Goal: Complete application form

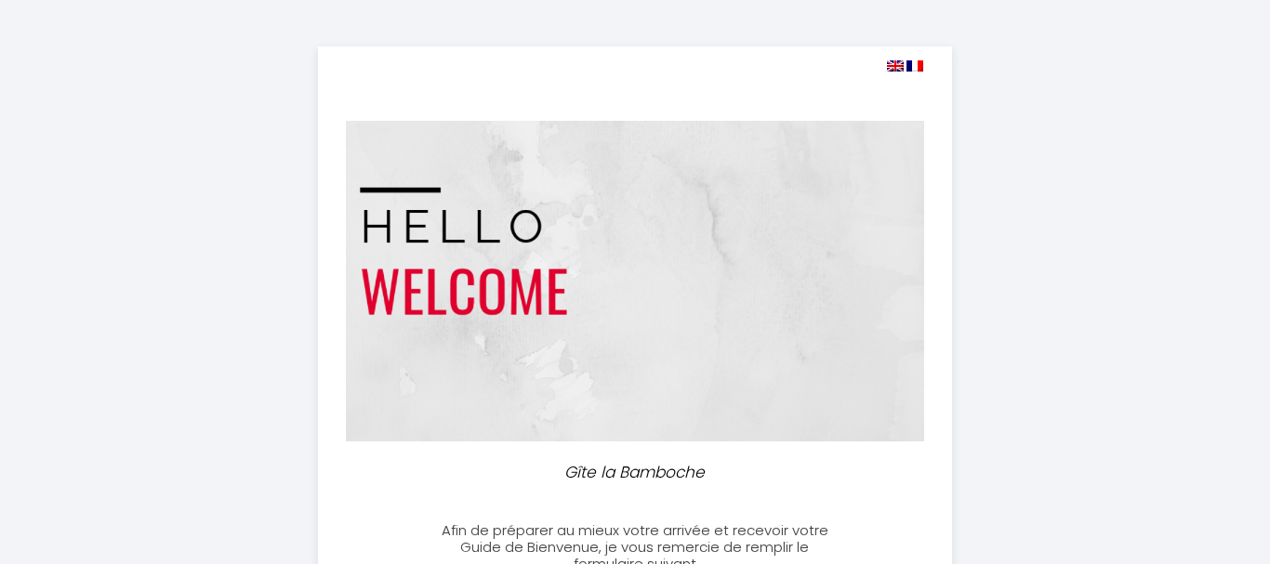
select select
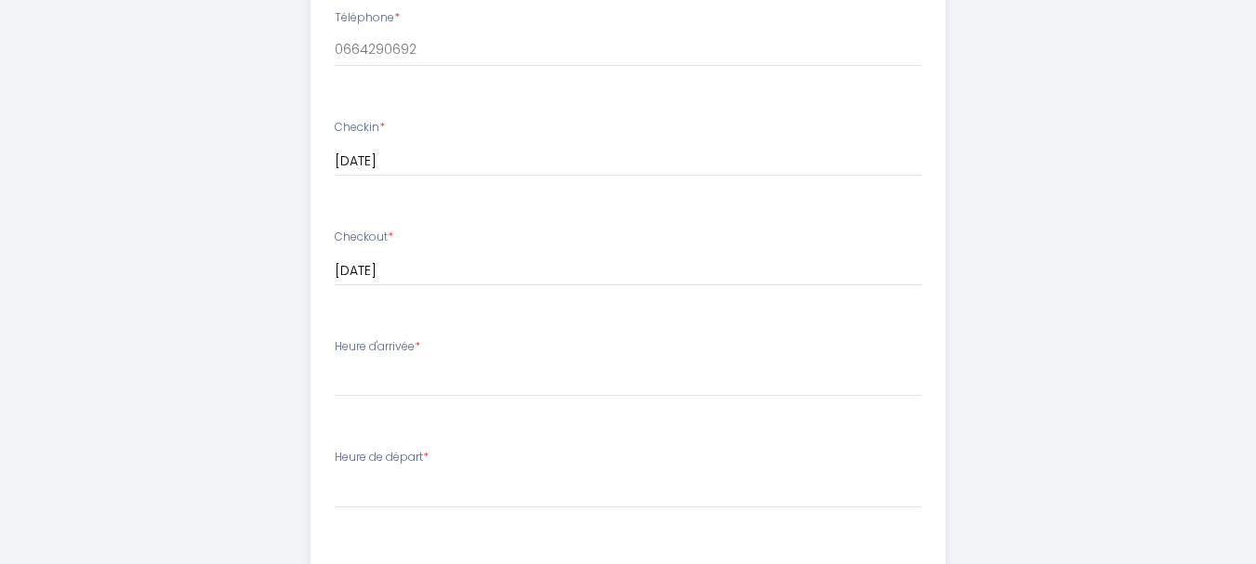
scroll to position [651, 0]
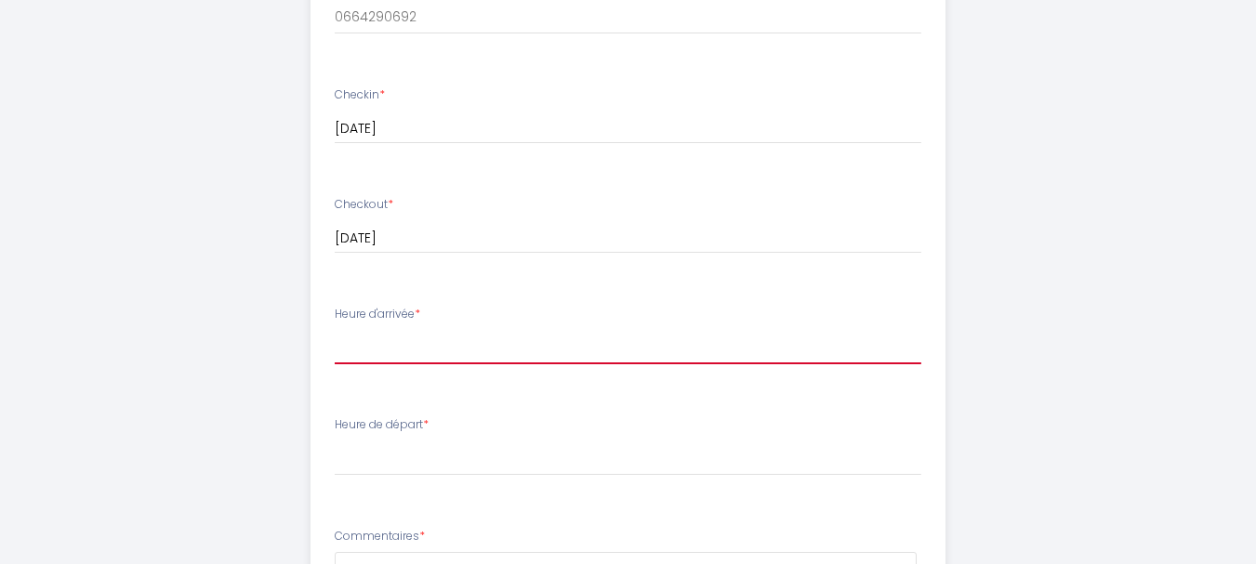
click at [364, 340] on select "16:00 16:30 17:00 17:30 18:00 18:30 19:00 19:30 20:00 20:30 21:00" at bounding box center [628, 346] width 587 height 35
select select "16:00"
click at [335, 329] on select "16:00 16:30 17:00 17:30 18:00 18:30 19:00 19:30 20:00 20:30 21:00" at bounding box center [628, 346] width 587 height 35
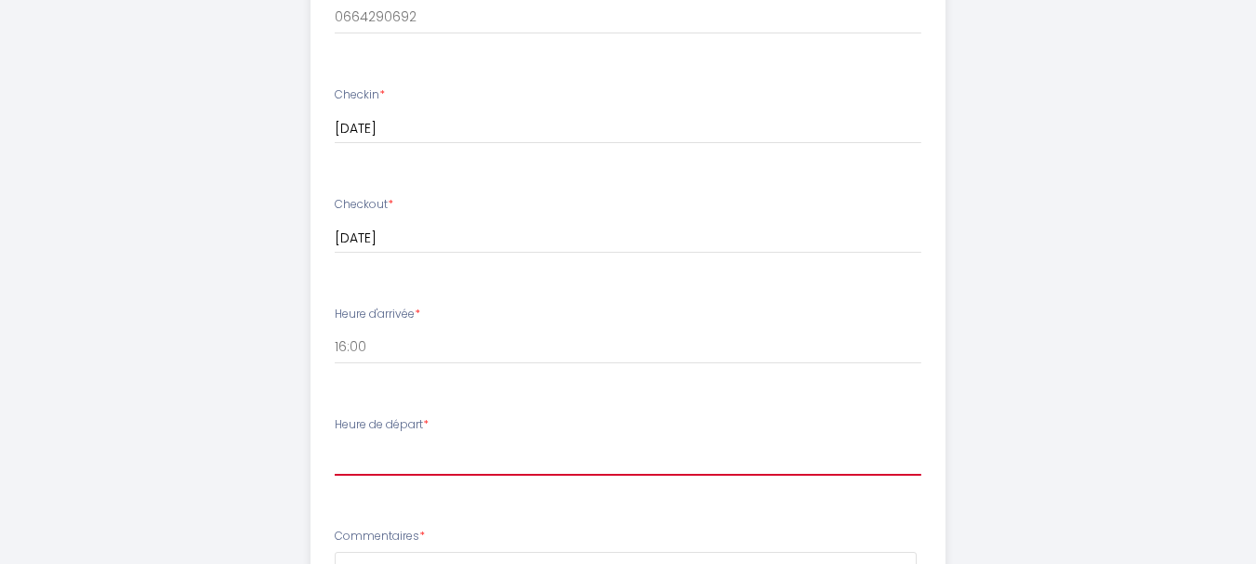
click at [375, 466] on select "00:00 00:30 01:00 01:30 02:00 02:30 03:00 03:30 04:00 04:30 05:00 05:30 06:00 0…" at bounding box center [628, 458] width 587 height 35
select select "10:00"
click at [335, 441] on select "00:00 00:30 01:00 01:30 02:00 02:30 03:00 03:30 04:00 04:30 05:00 05:30 06:00 0…" at bounding box center [628, 458] width 587 height 35
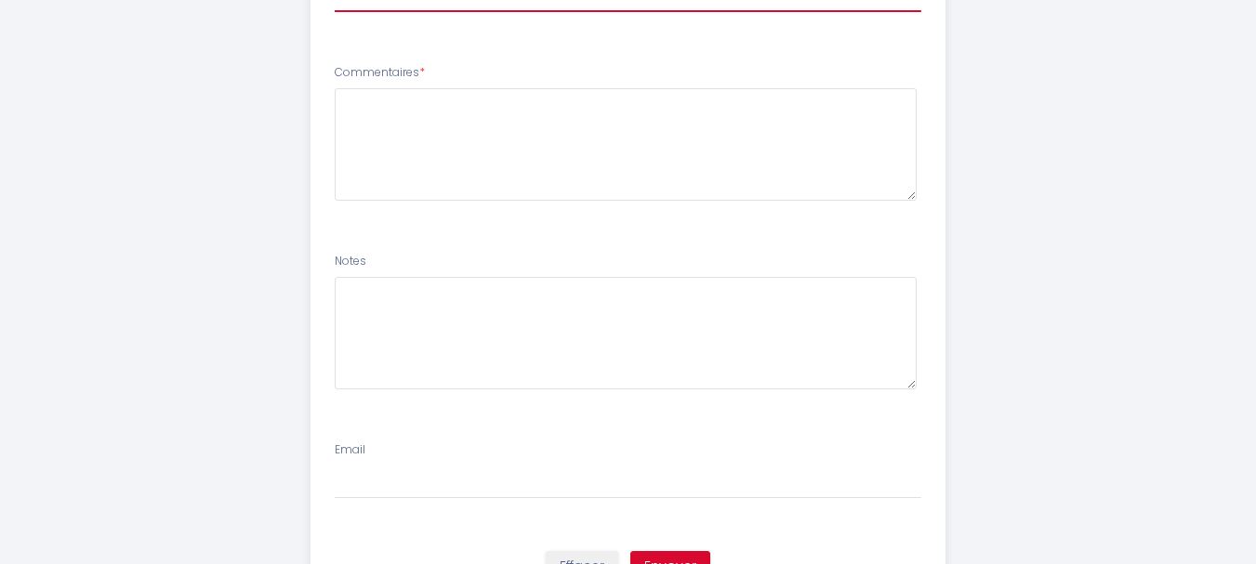
scroll to position [1208, 0]
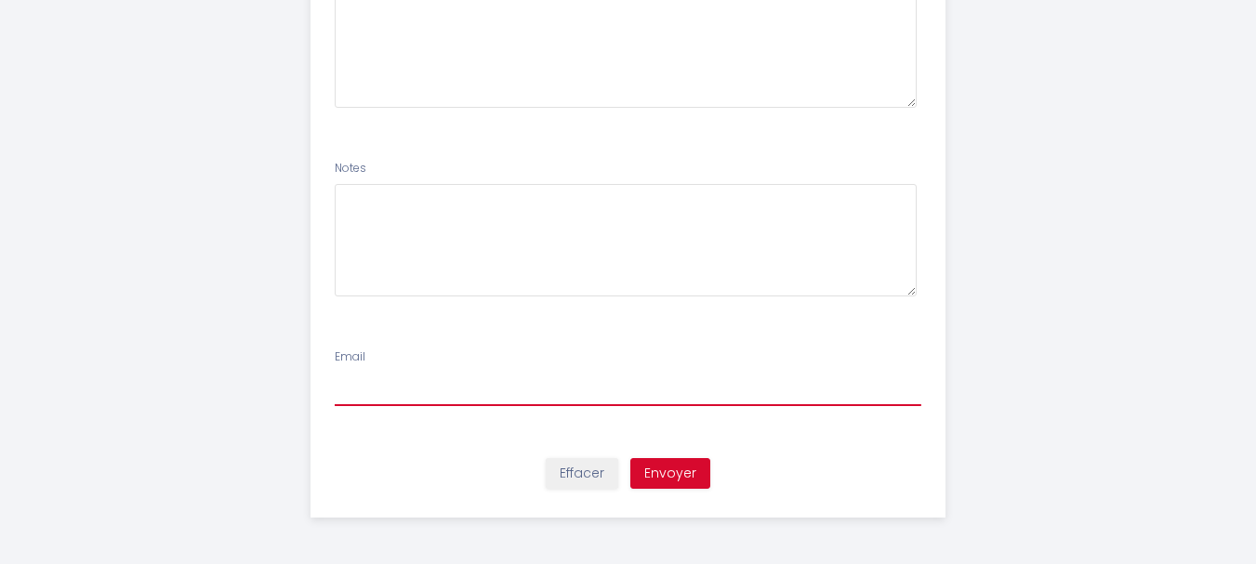
click at [360, 373] on input "Email" at bounding box center [628, 389] width 587 height 33
type input "[EMAIL_ADDRESS][DOMAIN_NAME]"
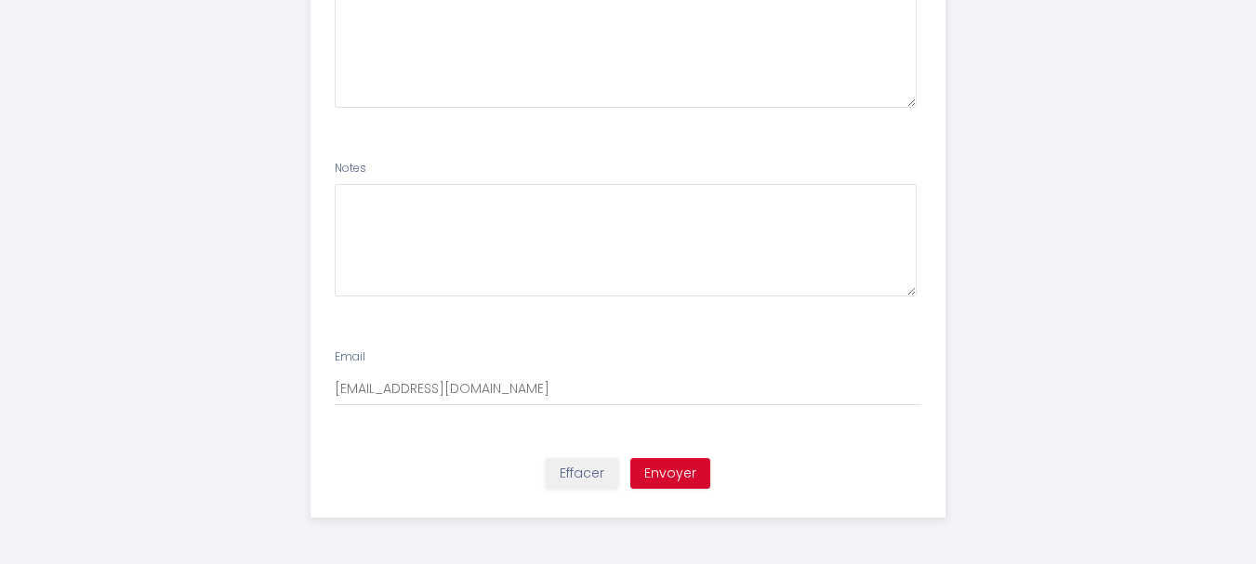
click at [616, 367] on div "Email gilles.chambert38@orange.fr" at bounding box center [628, 378] width 611 height 58
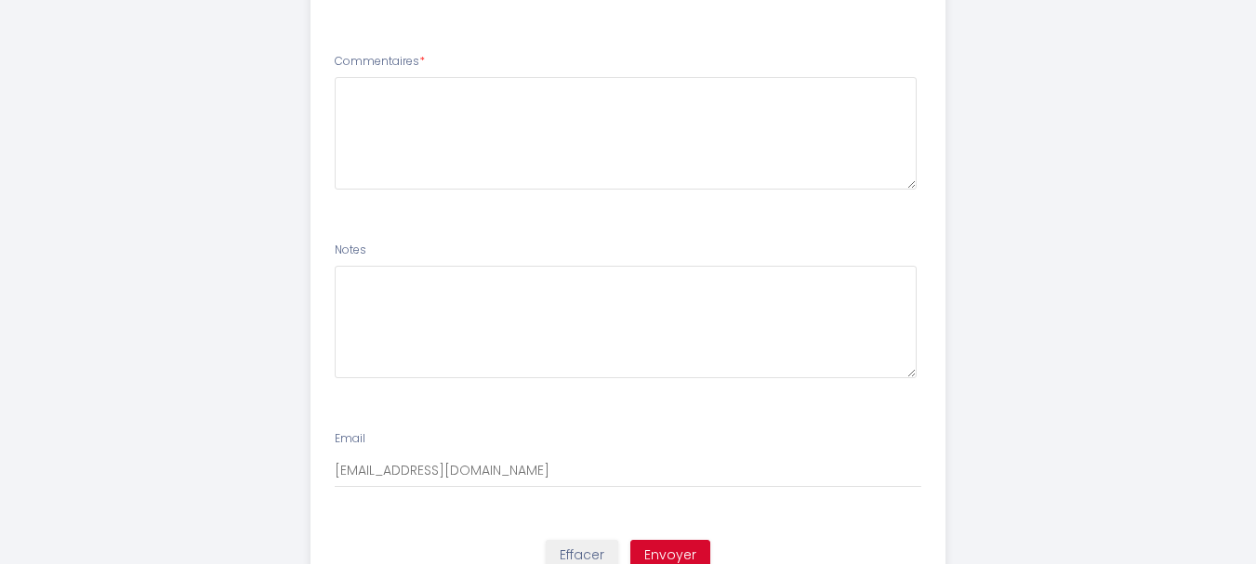
scroll to position [1022, 0]
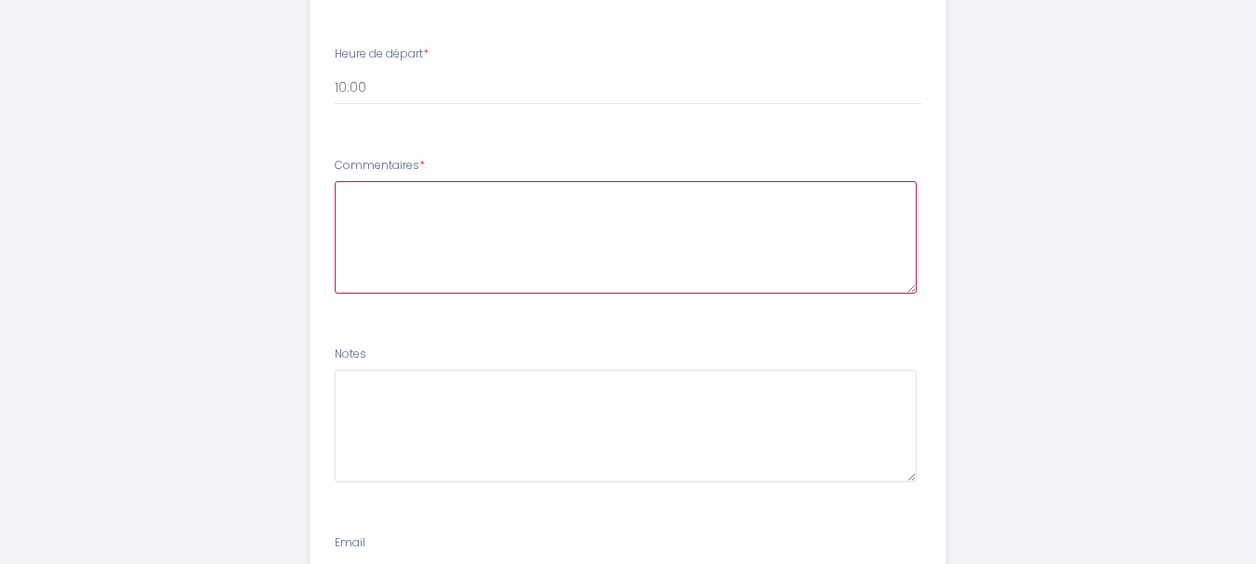
click at [364, 218] on textarea at bounding box center [626, 237] width 582 height 113
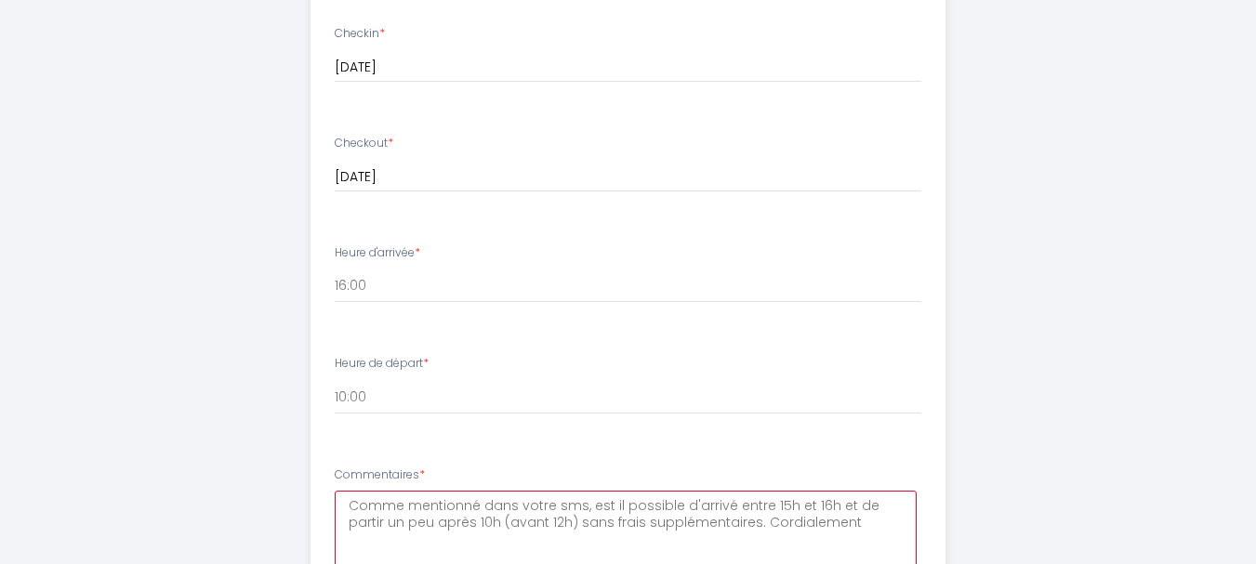
scroll to position [743, 0]
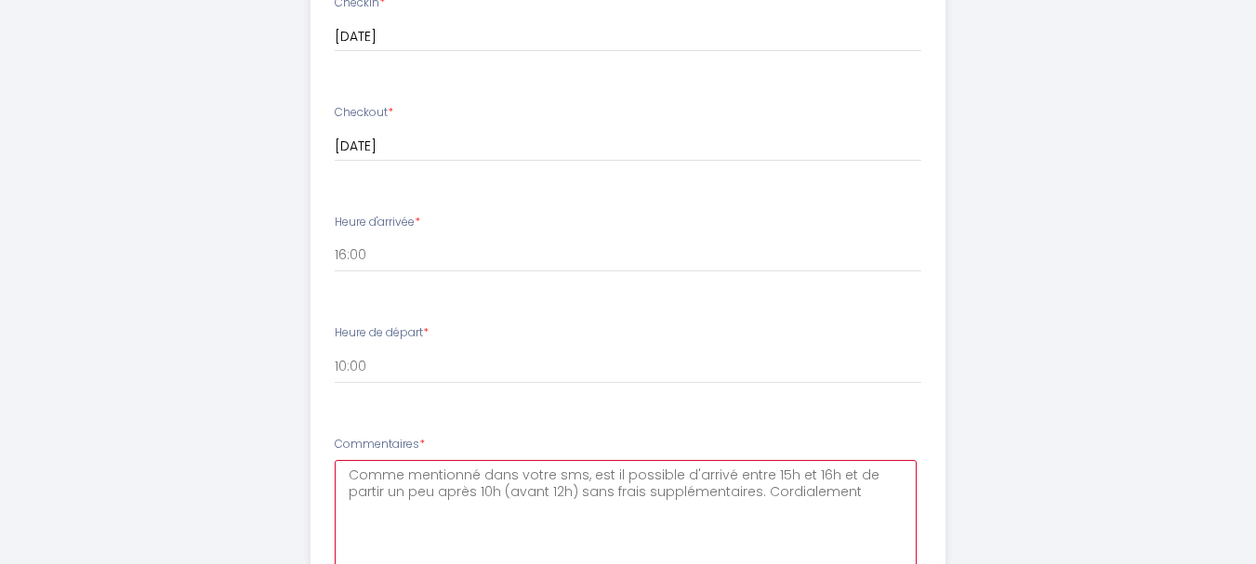
click at [576, 476] on textarea "Comme mentionné dans votre sms, est il possible d'arrivé entre 15h et 16h et de…" at bounding box center [626, 516] width 582 height 113
click at [722, 477] on textarea "Comme mentionné dans votre sms , est il possible d'arrivé entre 15h et 16h et d…" at bounding box center [626, 516] width 582 height 113
click at [497, 491] on textarea "Comme mentionné dans votre sms , est il possible d'arriver entre 15h et 16h et …" at bounding box center [626, 516] width 582 height 113
click at [893, 495] on textarea "Comme mentionné dans votre sms , est il possible d'arriver entre 15h et 16h et …" at bounding box center [626, 516] width 582 height 113
click at [836, 539] on textarea "Comme mentionné dans votre sms , est il possible d'arriver entre 15h et 16h et …" at bounding box center [626, 516] width 582 height 113
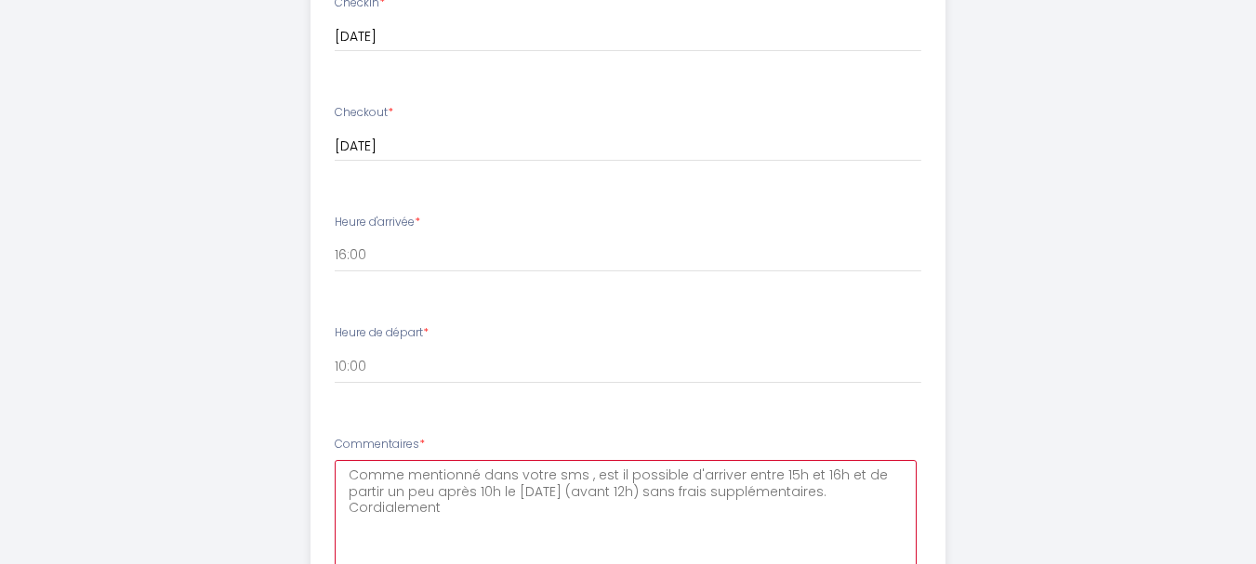
type textarea "Comme mentionné dans votre sms , est il possible d'arriver entre 15h et 16h et …"
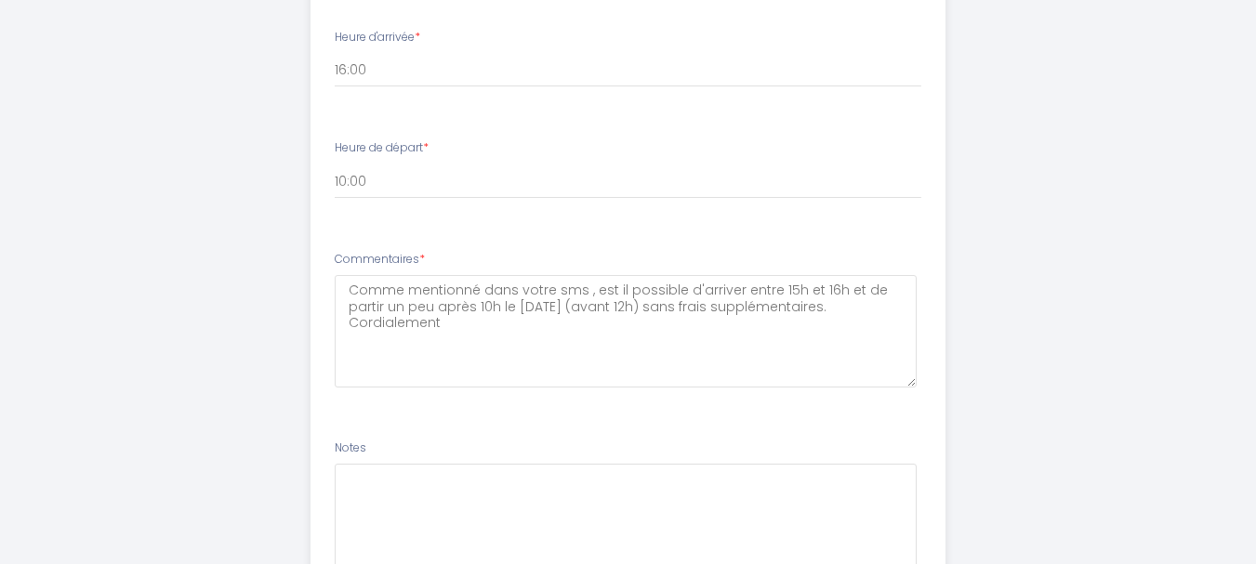
scroll to position [929, 0]
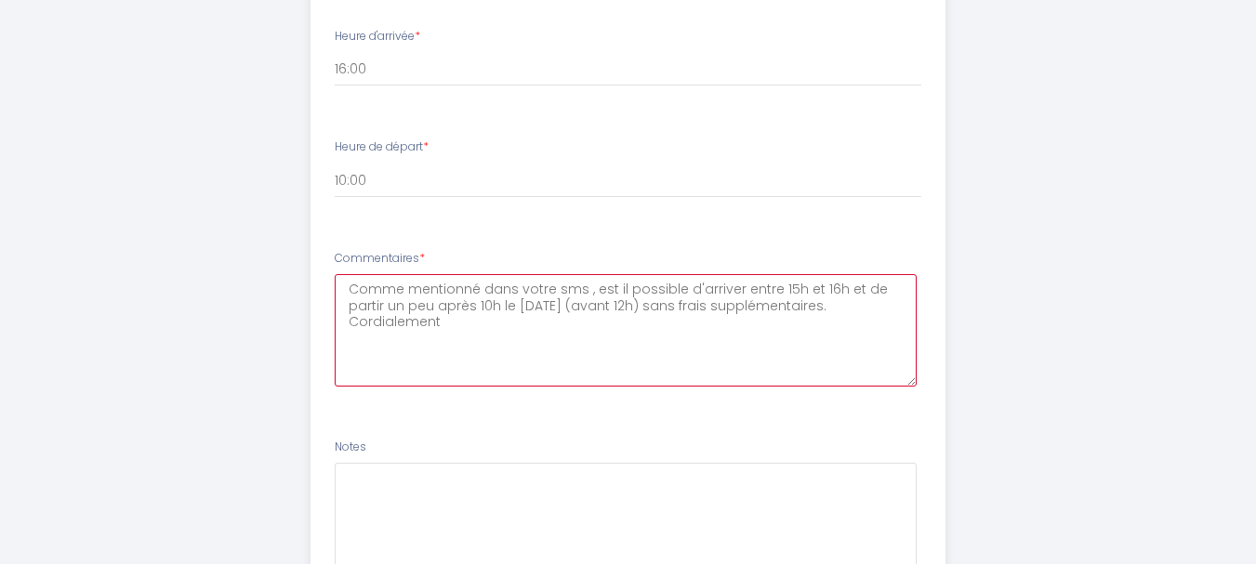
drag, startPoint x: 351, startPoint y: 291, endPoint x: 917, endPoint y: 311, distance: 566.6
click at [917, 311] on div "Comme mentionné dans votre sms , est il possible d'arriver entre 15h et 16h et …" at bounding box center [628, 330] width 587 height 113
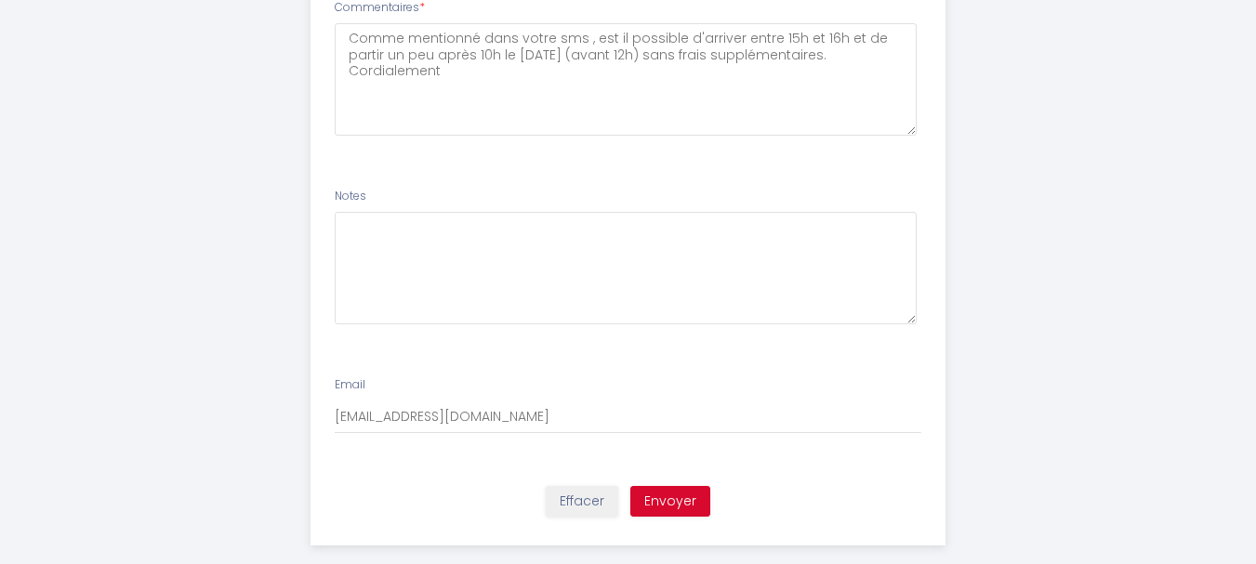
scroll to position [1208, 0]
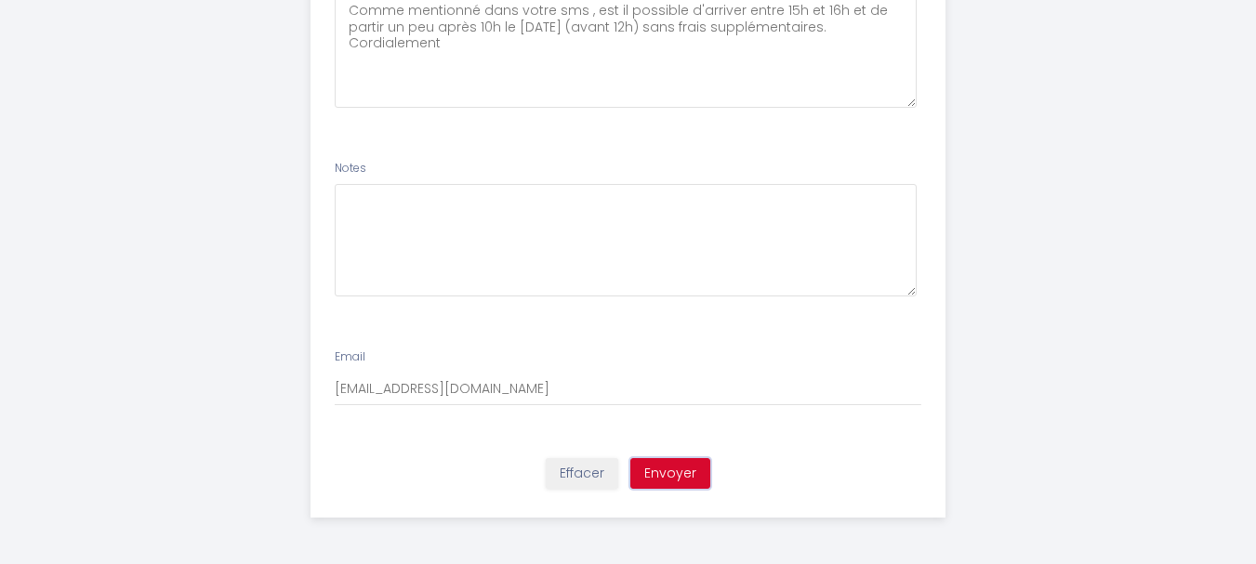
click at [665, 482] on button "Envoyer" at bounding box center [670, 474] width 80 height 32
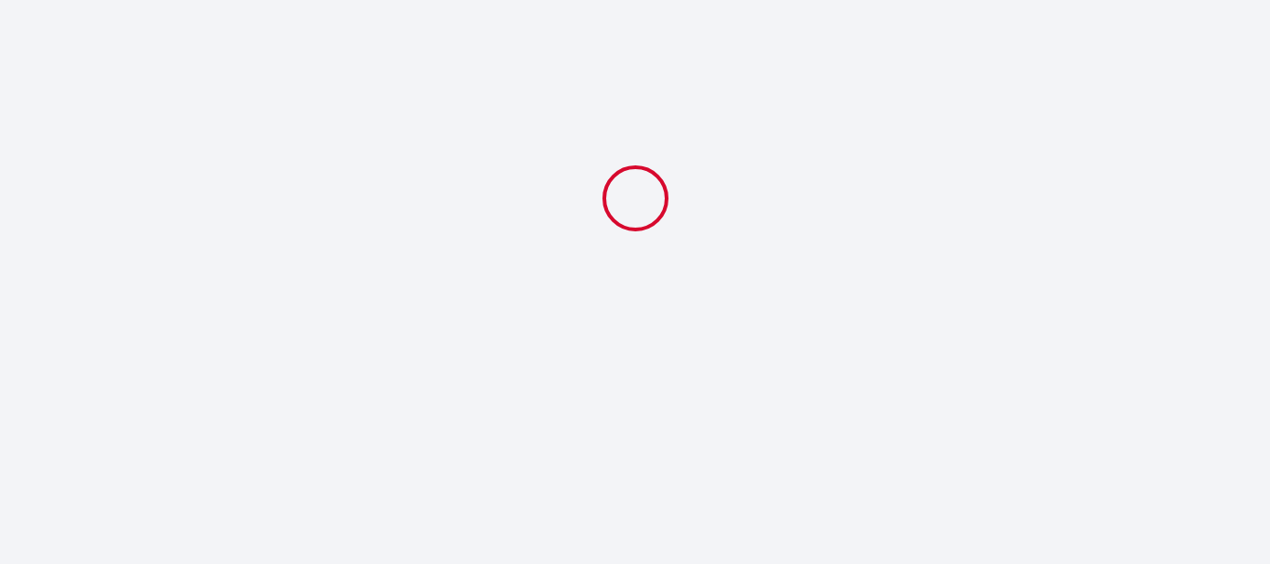
select select "10:00"
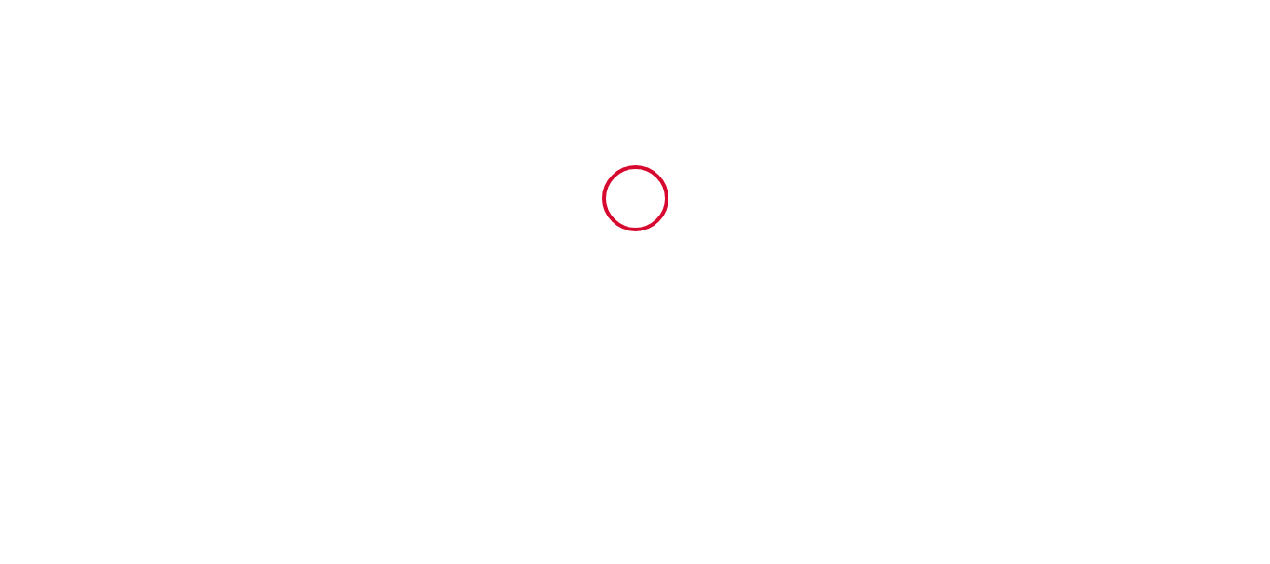
type input "6690664"
type input "Gîte la Bamboche"
type input "."
type input "43200"
type input "LAPTE"
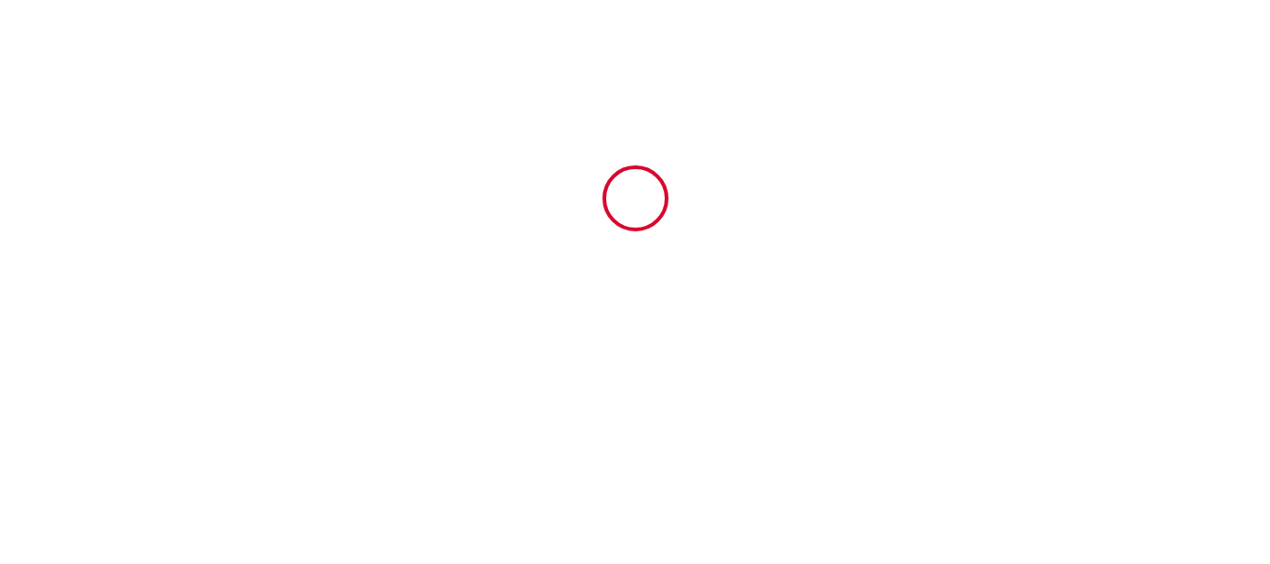
type input "[GEOGRAPHIC_DATA]"
type input "[DATE]"
type input "10"
type input "5"
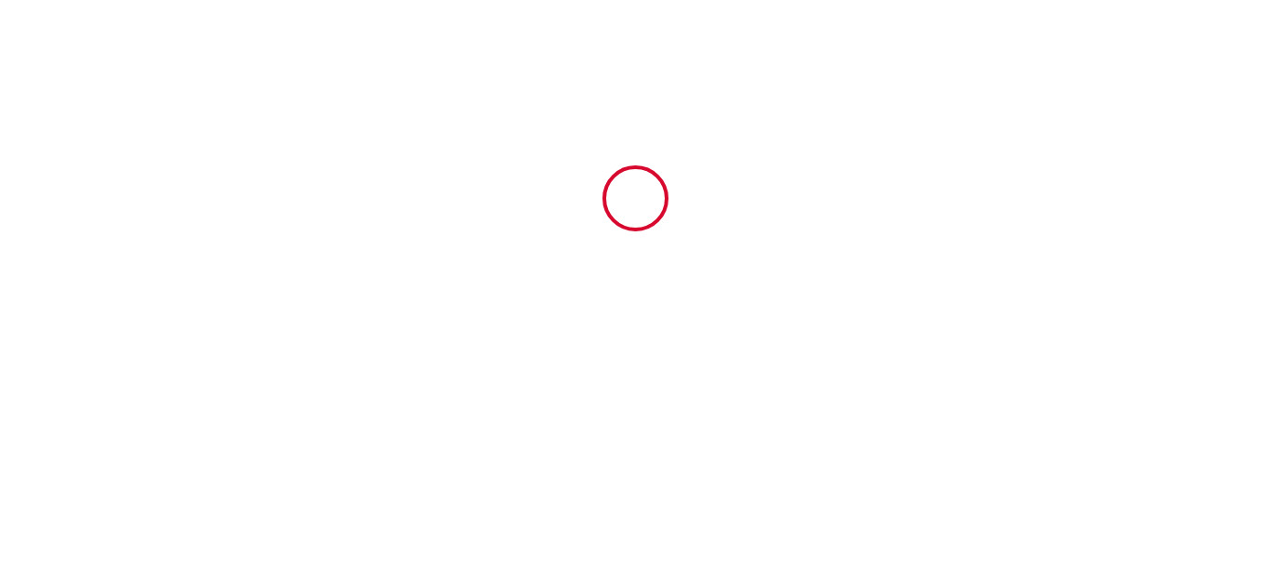
type input "600"
type input "819.5"
type input "[PERSON_NAME]"
type input "[STREET_ADDRESS]"
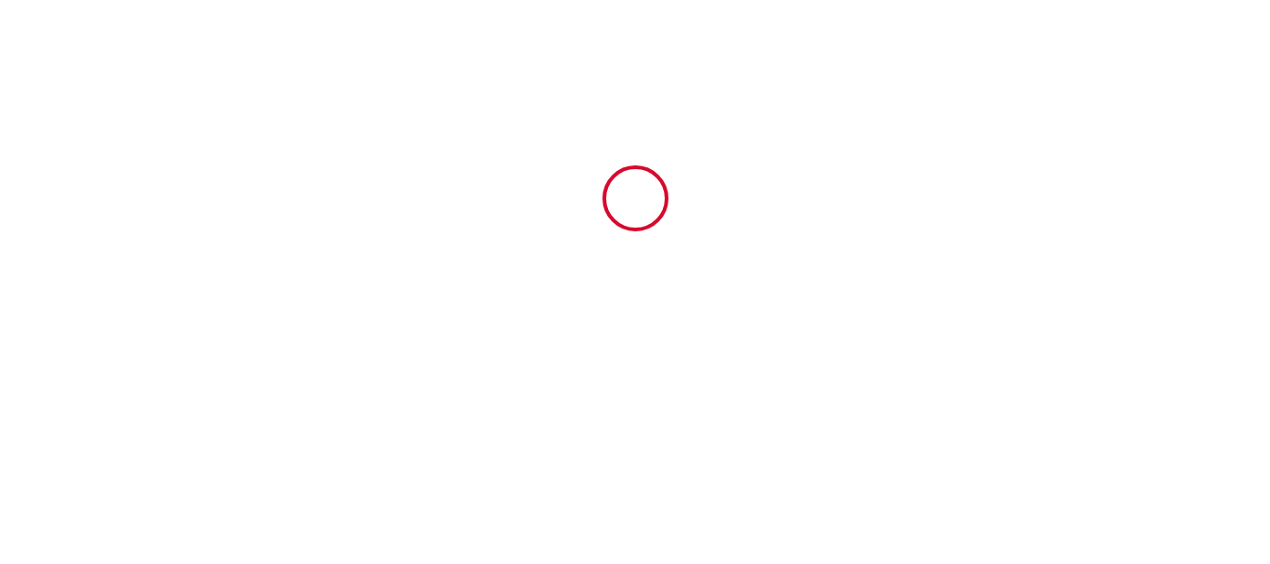
type input "43200"
type input "Lapte"
type input "[GEOGRAPHIC_DATA]"
type input "[EMAIL_ADDRESS][DOMAIN_NAME]"
type input "Fabienne"
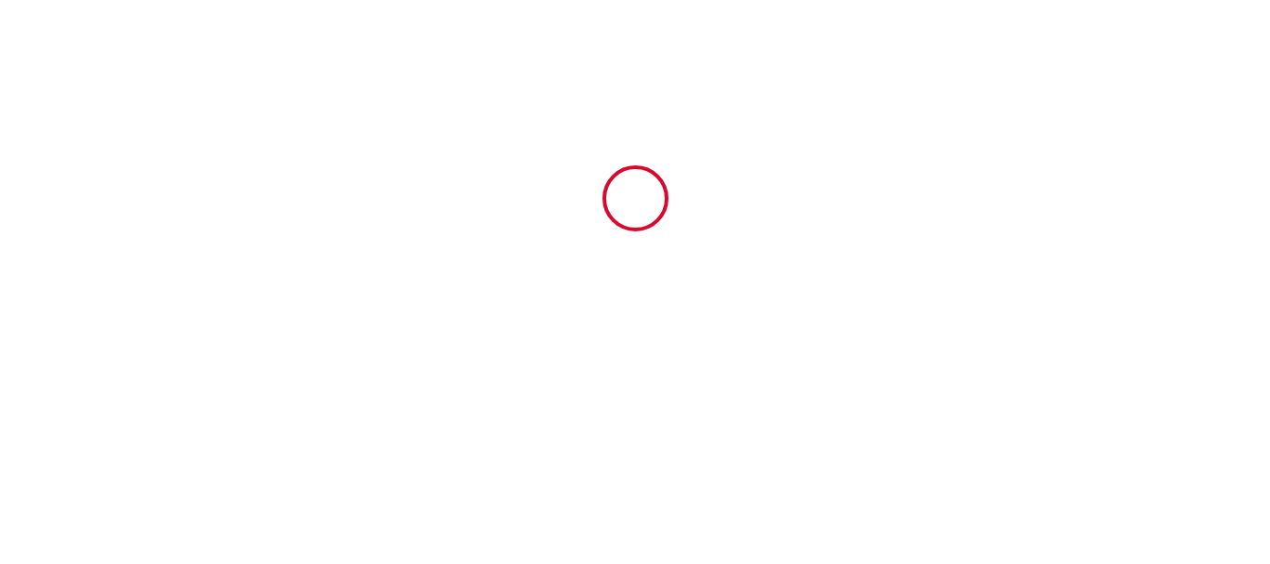
type input "CHAMBERT"
type input "[STREET_ADDRESS]"
type input "43200"
type input "LAPTE"
type input "[EMAIL_ADDRESS][DOMAIN_NAME]"
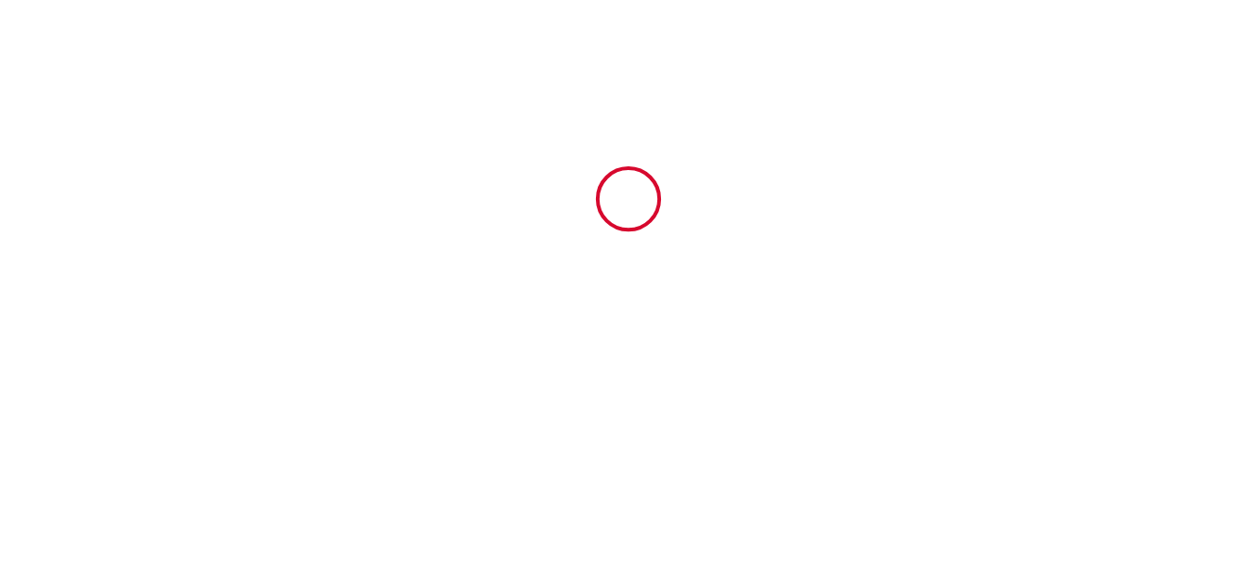
scroll to position [4216, 0]
type input "[PHONE_NUMBER]"
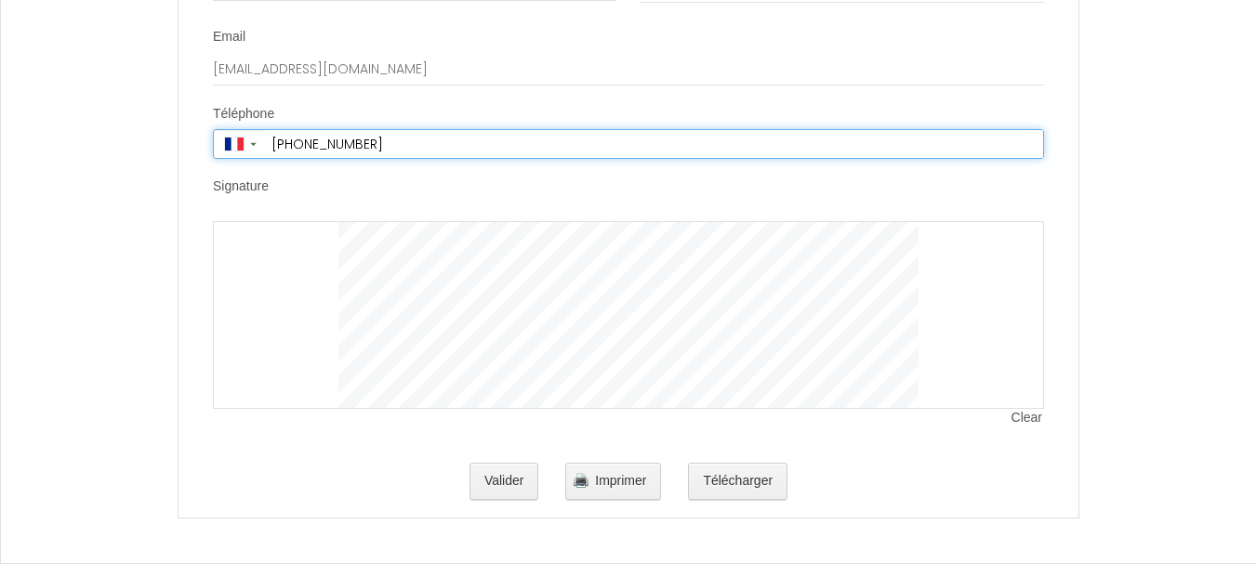
scroll to position [4353, 0]
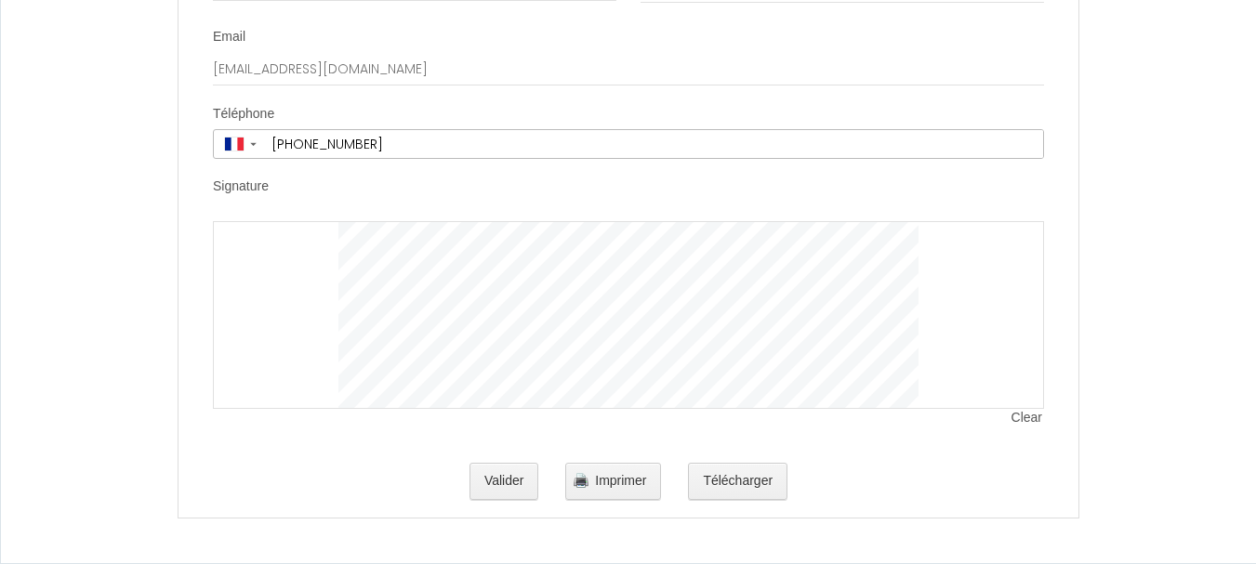
click at [285, 273] on div at bounding box center [628, 315] width 831 height 188
click at [1012, 418] on span "Clear" at bounding box center [1028, 418] width 33 height 19
click at [1022, 421] on span "Clear" at bounding box center [1028, 418] width 33 height 19
click at [1018, 417] on span "Clear" at bounding box center [1028, 418] width 33 height 19
click at [1016, 416] on span "Clear" at bounding box center [1028, 418] width 33 height 19
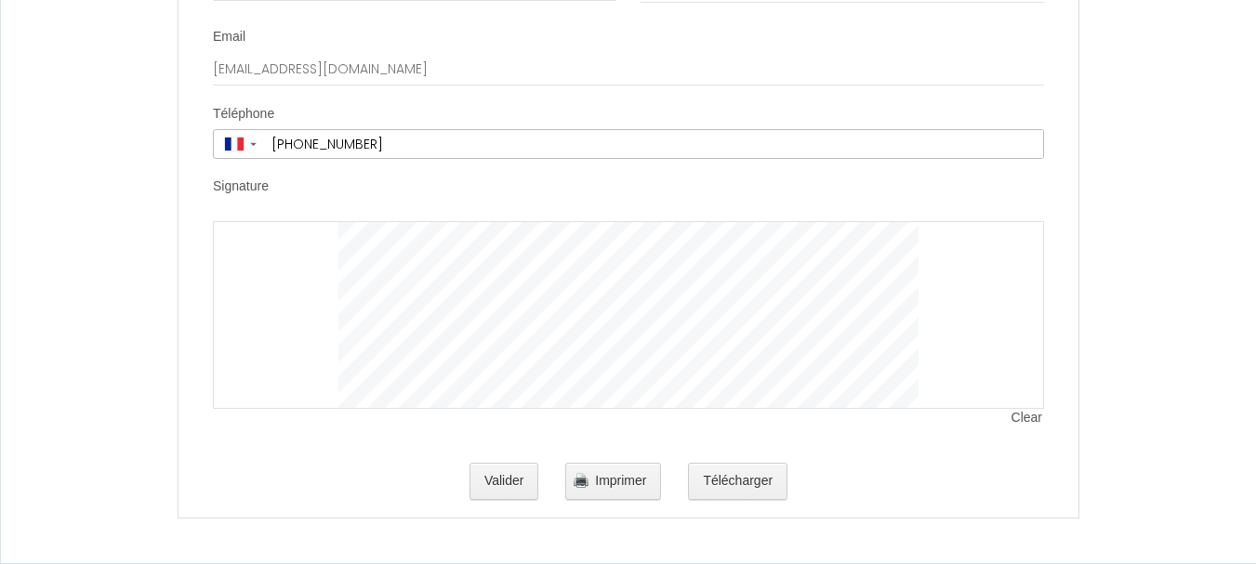
click at [351, 302] on div at bounding box center [628, 315] width 831 height 188
click at [1018, 409] on div at bounding box center [628, 315] width 831 height 188
click at [1019, 416] on span "Clear" at bounding box center [1028, 418] width 33 height 19
click at [1025, 409] on div at bounding box center [628, 315] width 831 height 188
click at [1024, 419] on span "Clear" at bounding box center [1028, 418] width 33 height 19
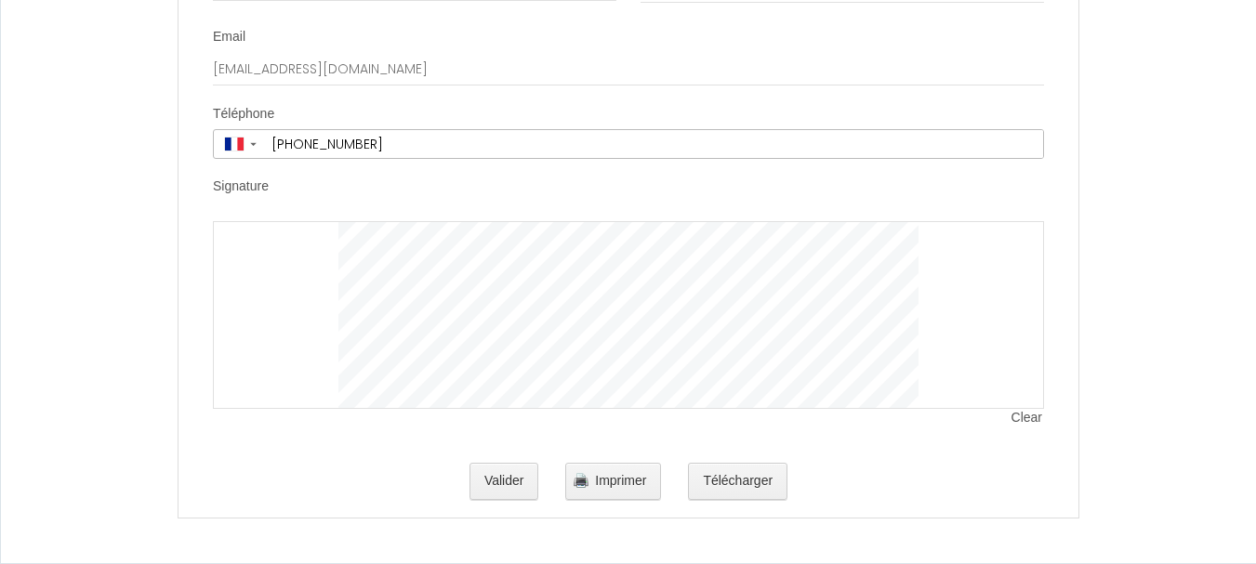
click at [1032, 418] on span "Clear" at bounding box center [1028, 418] width 33 height 19
click at [1022, 420] on span "Clear" at bounding box center [1028, 418] width 33 height 19
click at [1016, 420] on span "Clear" at bounding box center [1028, 418] width 33 height 19
click at [1023, 417] on span "Clear" at bounding box center [1028, 418] width 33 height 19
click at [1023, 415] on span "Clear" at bounding box center [1028, 418] width 33 height 19
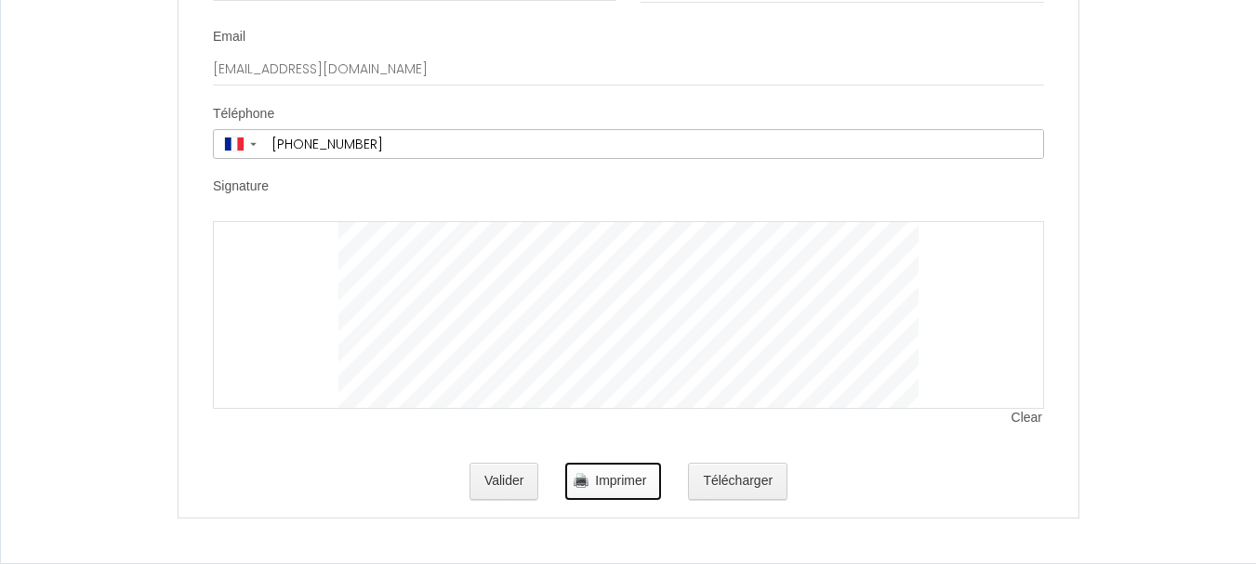
click at [617, 485] on span "Imprimer" at bounding box center [620, 480] width 51 height 15
click at [748, 480] on button "Télécharger" at bounding box center [737, 481] width 99 height 37
click at [493, 483] on button "Valider" at bounding box center [505, 481] width 70 height 37
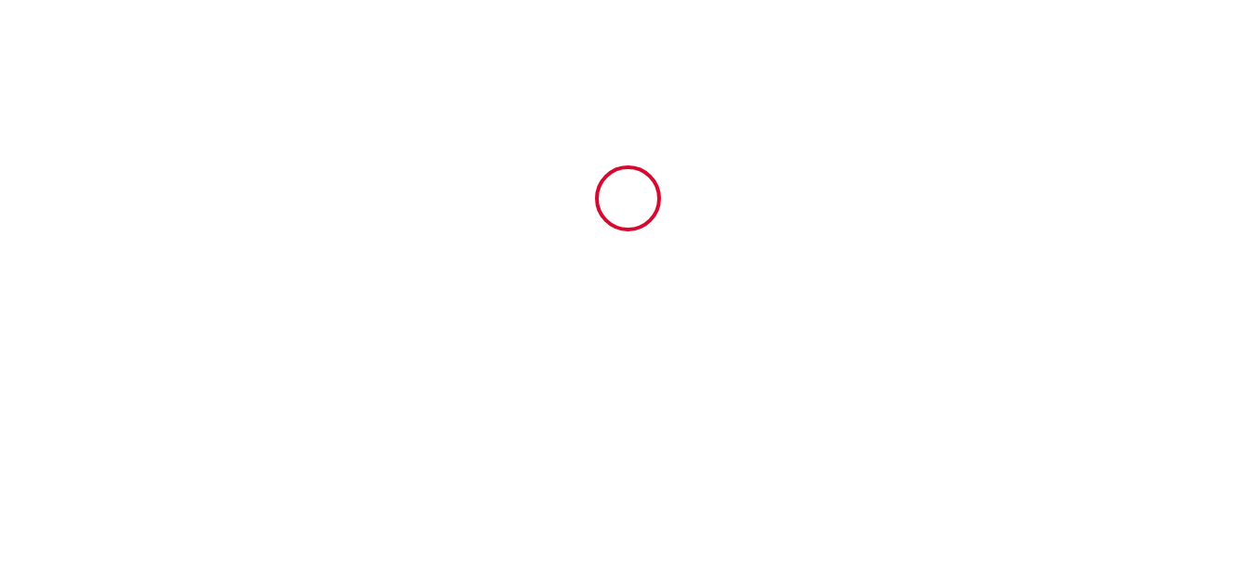
type input "49.5"
type input "170"
type input "600"
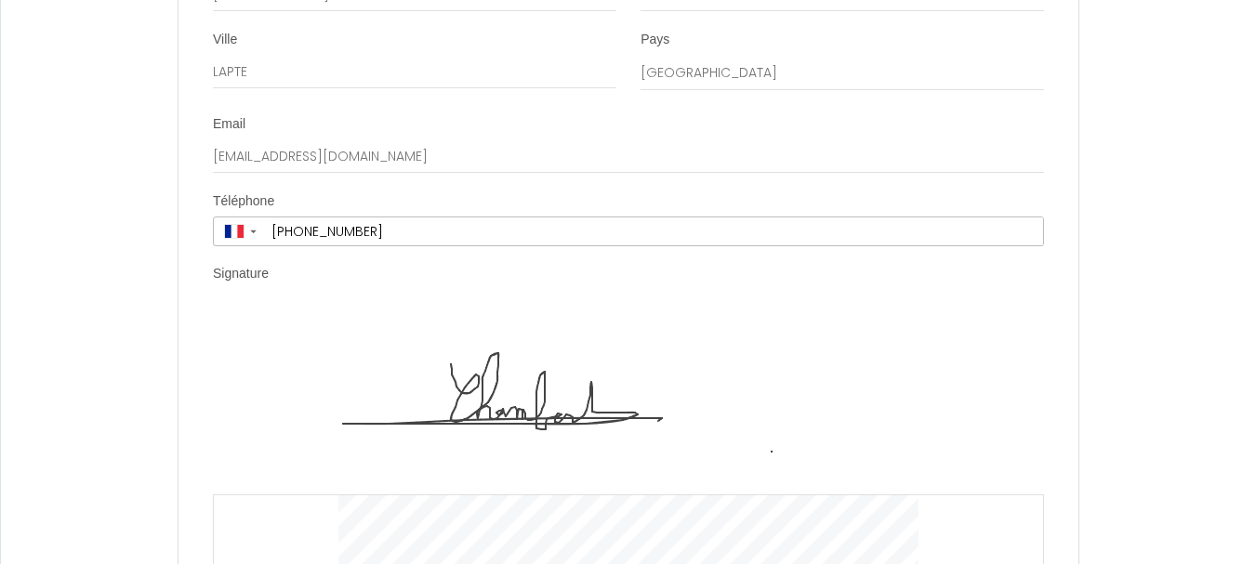
scroll to position [4539, 0]
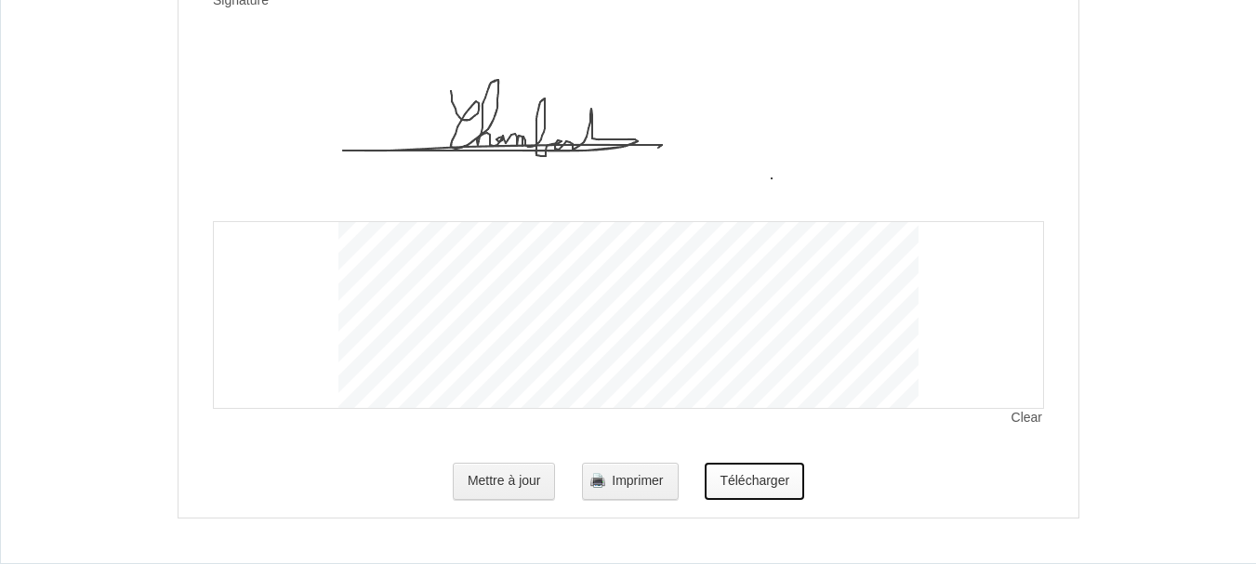
click at [749, 470] on button "Télécharger" at bounding box center [754, 481] width 99 height 37
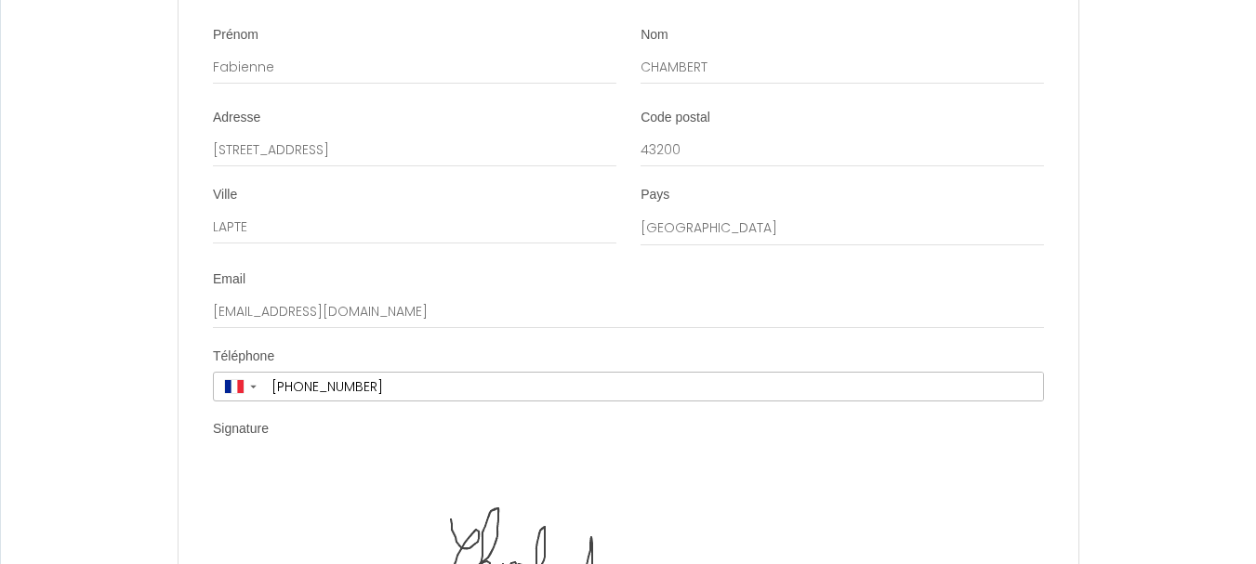
scroll to position [4074, 0]
